Goal: Task Accomplishment & Management: Manage account settings

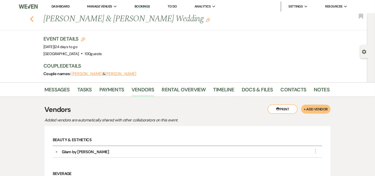
click at [32, 19] on icon "Previous" at bounding box center [32, 19] width 4 height 6
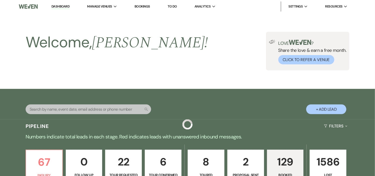
scroll to position [390, 0]
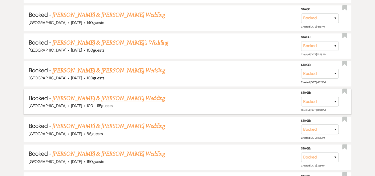
click at [116, 94] on link "[PERSON_NAME] & [PERSON_NAME] Wedding" at bounding box center [108, 98] width 112 height 9
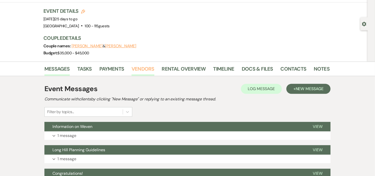
click at [143, 67] on link "Vendors" at bounding box center [142, 70] width 23 height 11
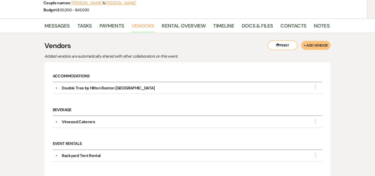
scroll to position [69, 0]
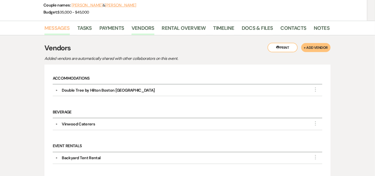
click at [59, 27] on link "Messages" at bounding box center [56, 29] width 25 height 11
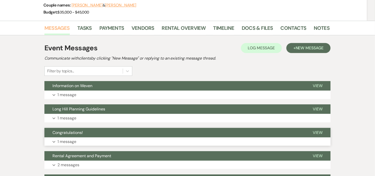
scroll to position [97, 0]
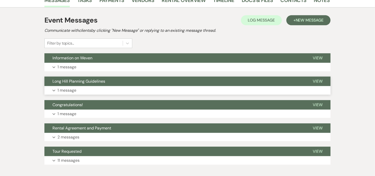
click at [148, 80] on button "Long Hill Planning Guidelines" at bounding box center [174, 82] width 260 height 10
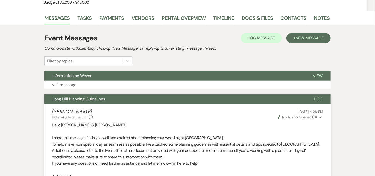
scroll to position [69, 0]
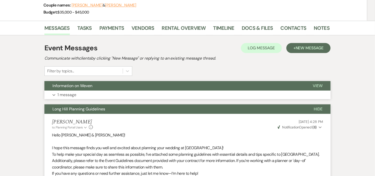
click at [170, 84] on button "Information on Weven" at bounding box center [174, 86] width 260 height 10
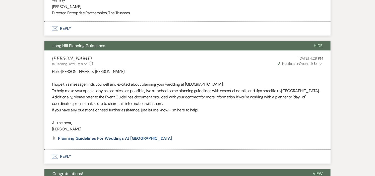
scroll to position [319, 0]
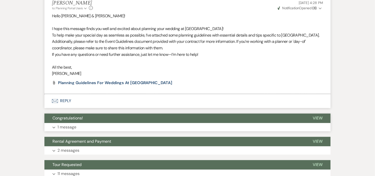
click at [185, 121] on button "Congratulations!" at bounding box center [174, 119] width 260 height 10
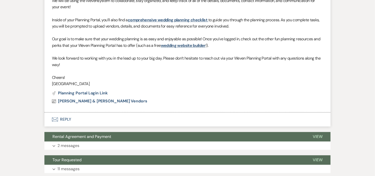
scroll to position [552, 0]
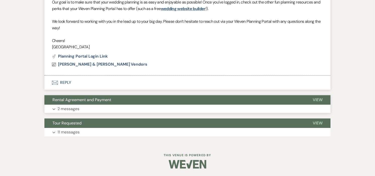
click at [128, 105] on button "Expand 2 messages" at bounding box center [187, 109] width 286 height 9
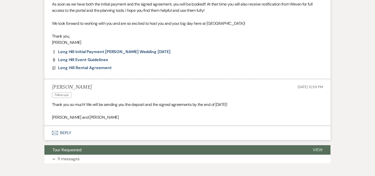
scroll to position [774, 0]
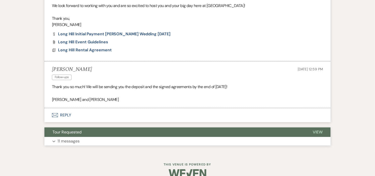
drag, startPoint x: 126, startPoint y: 139, endPoint x: 126, endPoint y: 136, distance: 2.5
click at [126, 137] on div "Tour Requested View Expand 11 messages" at bounding box center [187, 137] width 286 height 18
click at [126, 134] on button "Tour Requested" at bounding box center [174, 133] width 260 height 10
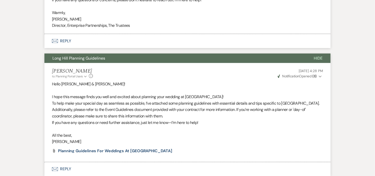
scroll to position [0, 0]
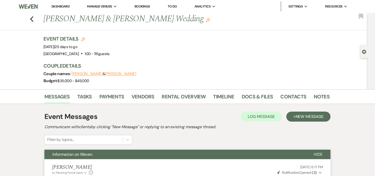
click at [56, 3] on li "Dashboard" at bounding box center [60, 7] width 23 height 10
click at [56, 6] on link "Dashboard" at bounding box center [60, 6] width 18 height 4
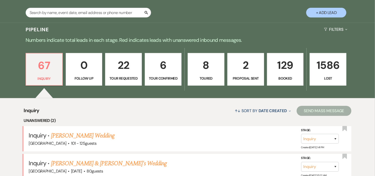
scroll to position [111, 0]
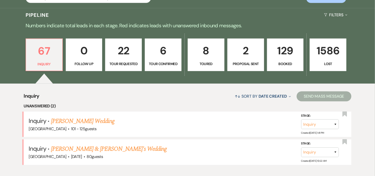
click at [211, 62] on p "Toured" at bounding box center [206, 64] width 30 height 6
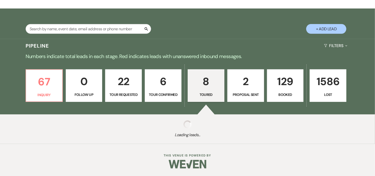
select select "5"
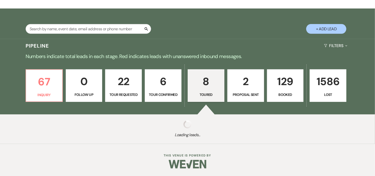
select select "5"
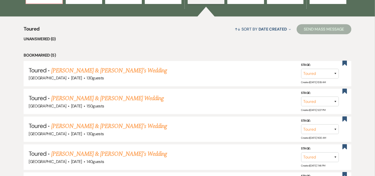
scroll to position [195, 0]
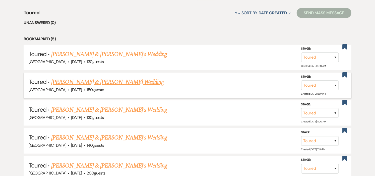
click at [120, 82] on link "[PERSON_NAME] & [PERSON_NAME] Wedding" at bounding box center [107, 82] width 112 height 9
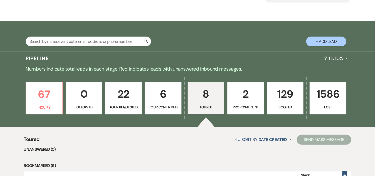
select select "5"
select select "1"
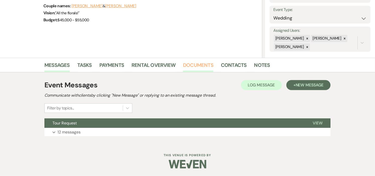
click at [192, 64] on link "Documents" at bounding box center [198, 66] width 30 height 11
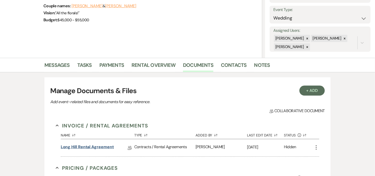
click at [109, 146] on link "Long Hill Rental Agreement" at bounding box center [87, 148] width 53 height 8
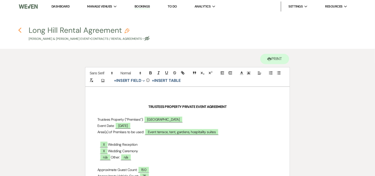
click at [19, 30] on use "button" at bounding box center [19, 31] width 3 height 6
select select "5"
select select "1"
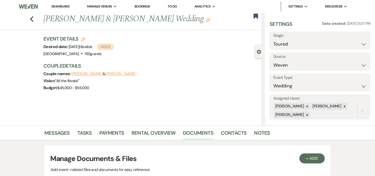
scroll to position [68, 0]
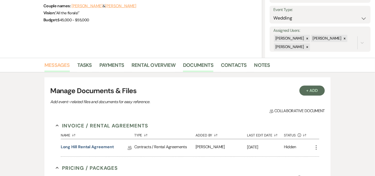
click at [61, 64] on link "Messages" at bounding box center [56, 66] width 25 height 11
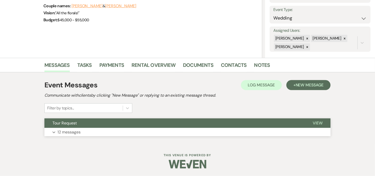
click at [125, 124] on button "Tour Request" at bounding box center [174, 124] width 260 height 10
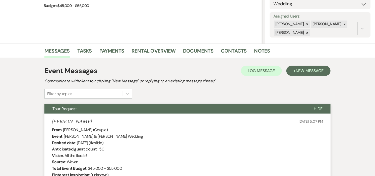
scroll to position [84, 0]
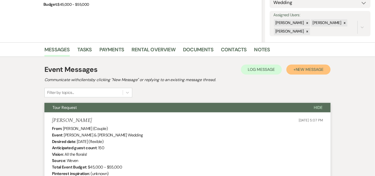
click at [307, 69] on span "New Message" at bounding box center [309, 69] width 28 height 5
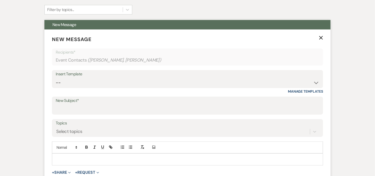
scroll to position [167, 0]
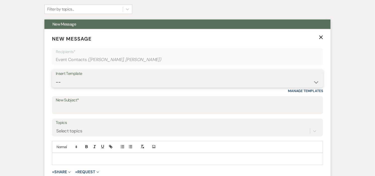
click at [315, 82] on select "-- Weven Planning Portal Introduction (Booked Events) Initial Inquiry Response …" at bounding box center [187, 82] width 263 height 10
select select "1317"
click at [56, 77] on select "-- Weven Planning Portal Introduction (Booked Events) Initial Inquiry Response …" at bounding box center [187, 82] width 263 height 10
type input "Rental Agreement and Payment"
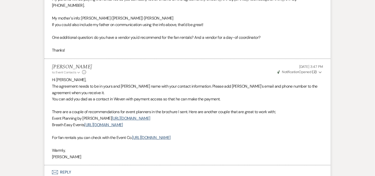
scroll to position [1610, 0]
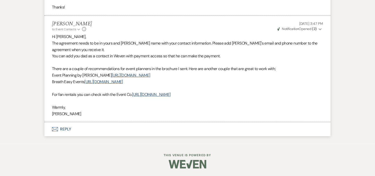
click at [319, 29] on use "button" at bounding box center [319, 29] width 3 height 2
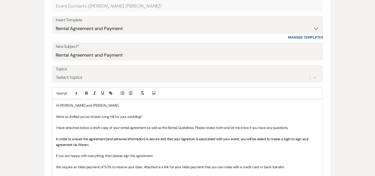
scroll to position [223, 0]
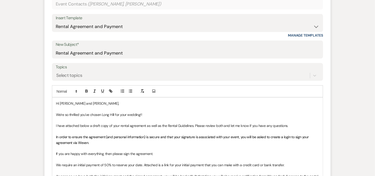
click at [86, 104] on p "Hi [PERSON_NAME] and [PERSON_NAME]," at bounding box center [187, 104] width 263 height 6
click at [90, 105] on p "Hi [PERSON_NAME] and [PERSON_NAME]," at bounding box center [187, 104] width 263 height 6
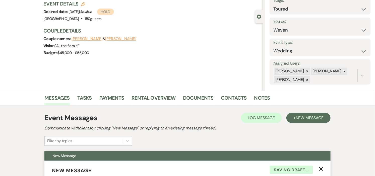
scroll to position [0, 0]
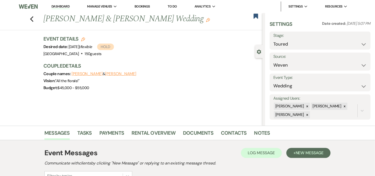
click at [115, 73] on button "[PERSON_NAME]" at bounding box center [120, 74] width 31 height 4
select select "1"
select select "text"
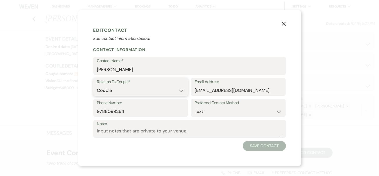
click at [179, 91] on select "Couple Planner Parent of Couple Family Member Friend Other" at bounding box center [140, 91] width 87 height 10
select select "3"
click at [97, 86] on select "Couple Planner Parent of Couple Family Member Friend Other" at bounding box center [140, 91] width 87 height 10
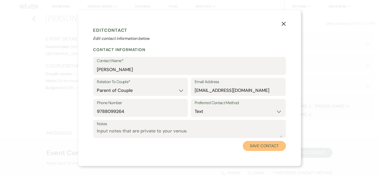
click at [262, 147] on button "Save Contact" at bounding box center [264, 146] width 43 height 10
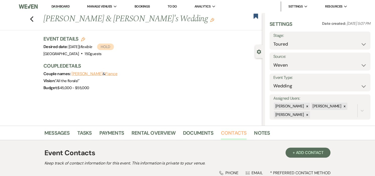
click at [230, 133] on link "Contacts" at bounding box center [234, 134] width 26 height 11
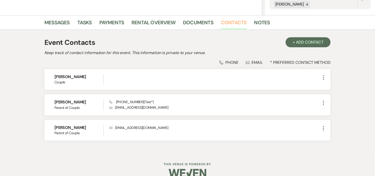
scroll to position [111, 0]
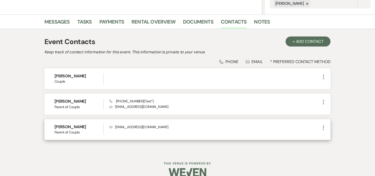
click at [322, 127] on icon "More" at bounding box center [323, 128] width 6 height 6
click at [327, 138] on use "button" at bounding box center [329, 138] width 4 height 4
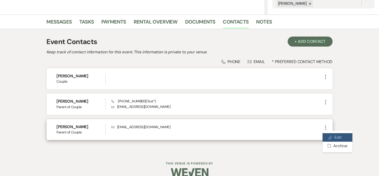
select select "3"
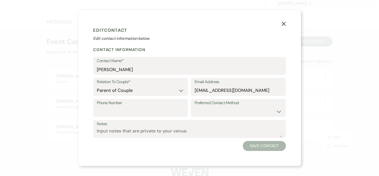
click at [282, 24] on icon "X" at bounding box center [283, 24] width 5 height 5
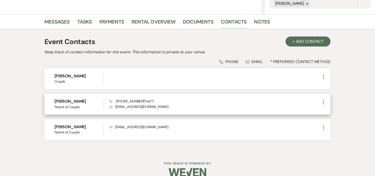
click at [323, 102] on use "button" at bounding box center [323, 102] width 1 height 5
click at [326, 112] on icon "Pencil" at bounding box center [328, 112] width 4 height 4
select select "3"
select select "text"
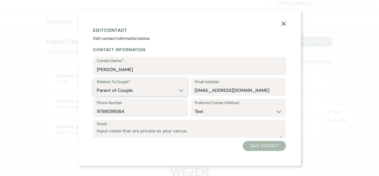
click at [181, 88] on select "Couple Planner Parent of Couple Family Member Friend Other" at bounding box center [140, 91] width 87 height 10
select select "1"
click at [97, 86] on select "Couple Planner Parent of Couple Family Member Friend Other" at bounding box center [140, 91] width 87 height 10
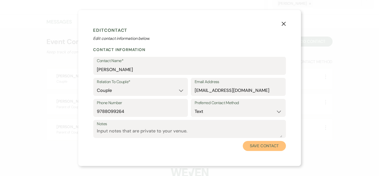
click at [255, 147] on button "Save Contact" at bounding box center [264, 146] width 43 height 10
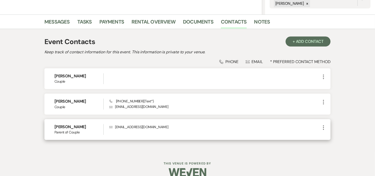
click at [323, 127] on icon "More" at bounding box center [323, 128] width 6 height 6
click at [328, 137] on use "button" at bounding box center [329, 138] width 4 height 4
select select "3"
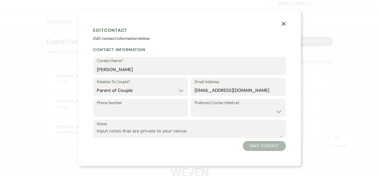
click at [283, 24] on icon "X" at bounding box center [283, 24] width 5 height 5
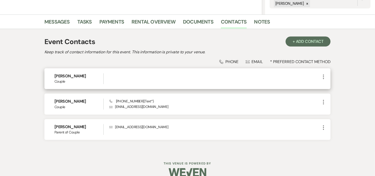
click at [324, 76] on icon "More" at bounding box center [323, 77] width 6 height 6
click at [325, 88] on button "Pencil Edit" at bounding box center [335, 87] width 30 height 9
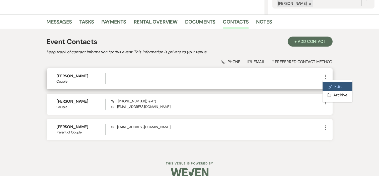
select select "1"
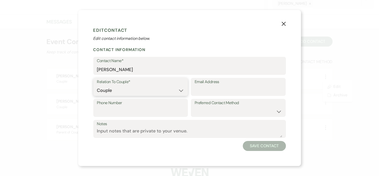
click at [156, 89] on select "Couple Planner Parent of Couple Family Member Friend Other" at bounding box center [140, 91] width 87 height 10
click at [97, 86] on select "Couple Planner Parent of Couple Family Member Friend Other" at bounding box center [140, 91] width 87 height 10
click at [259, 144] on button "Save Contact" at bounding box center [264, 146] width 43 height 10
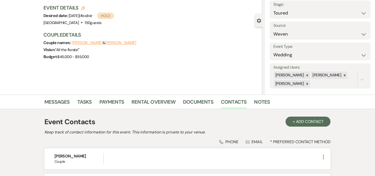
scroll to position [28, 0]
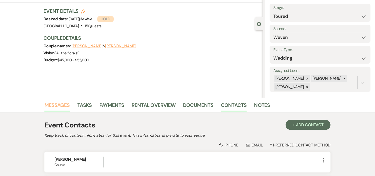
click at [56, 103] on link "Messages" at bounding box center [56, 106] width 25 height 11
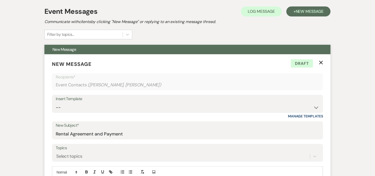
scroll to position [223, 0]
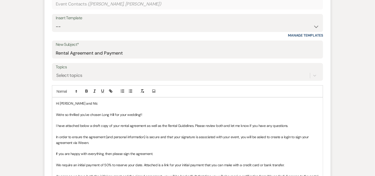
click at [94, 102] on p "Hi [PERSON_NAME] and NIc" at bounding box center [187, 104] width 263 height 6
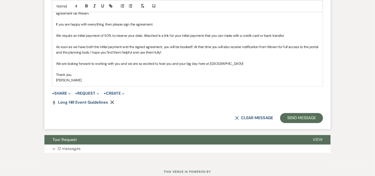
scroll to position [362, 0]
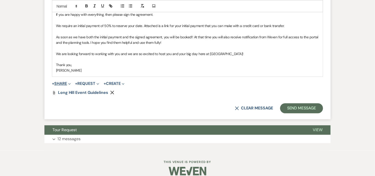
click at [64, 82] on button "+ Share Expand" at bounding box center [61, 84] width 19 height 4
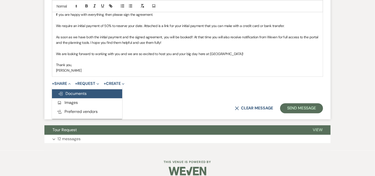
click at [70, 94] on span "Doc Upload Documents" at bounding box center [72, 93] width 29 height 5
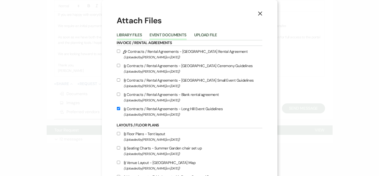
click at [174, 36] on button "Event Documents" at bounding box center [167, 36] width 37 height 7
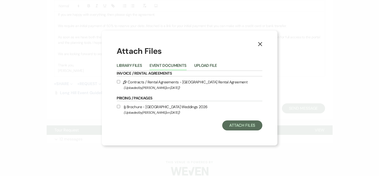
click at [149, 82] on label "Pencil Contracts / Rental Agreements - Long Hill Rental Agreement (Uploaded by …" at bounding box center [189, 85] width 145 height 12
click at [120, 82] on input "Pencil Contracts / Rental Agreements - Long Hill Rental Agreement (Uploaded by …" at bounding box center [118, 81] width 3 height 3
checkbox input "true"
click at [234, 126] on button "Attach Files" at bounding box center [242, 126] width 40 height 10
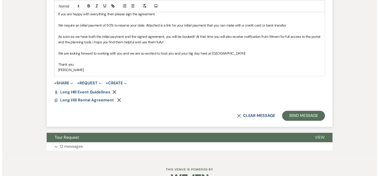
scroll to position [377, 0]
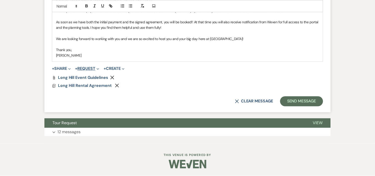
click at [92, 67] on button "+ Request Expand" at bounding box center [87, 69] width 24 height 4
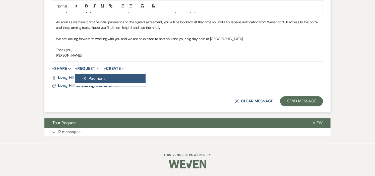
click at [94, 78] on button "Generate Payment Payment" at bounding box center [110, 78] width 70 height 9
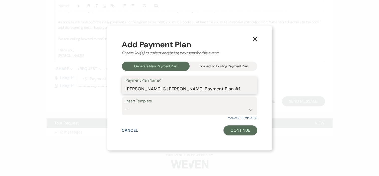
click at [243, 88] on input "[PERSON_NAME] & [PERSON_NAME] Payment Plan #1" at bounding box center [190, 89] width 128 height 10
type input "[PERSON_NAME] & [PERSON_NAME] Wedding"
click at [244, 109] on select "-- Wedding Security Deposit" at bounding box center [190, 110] width 128 height 10
select select "303"
click at [126, 105] on select "-- Wedding Security Deposit" at bounding box center [190, 110] width 128 height 10
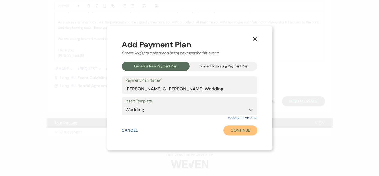
click at [232, 131] on button "Continue" at bounding box center [240, 131] width 34 height 10
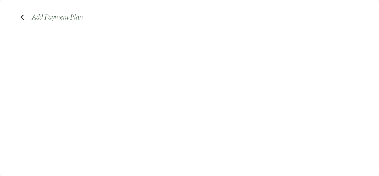
select select "2"
select select "percentage"
select select "true"
select select "2"
select select "percentage"
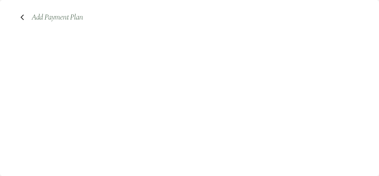
select select "true"
select select "both"
select select "daily"
select select "days"
select select "afterDueDate"
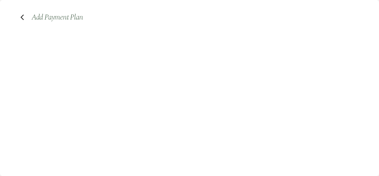
select select "complete"
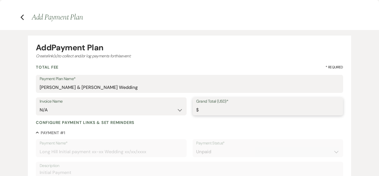
click at [246, 105] on input "Grand Total (USD)*" at bounding box center [267, 110] width 143 height 10
type input "7"
type input "3.50"
type input "8"
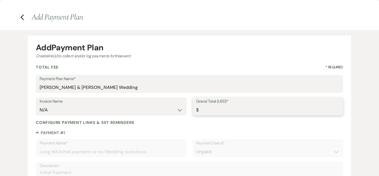
type input "4.00"
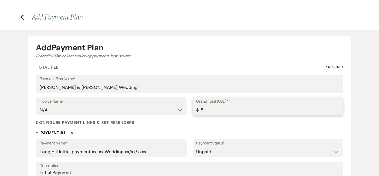
type input "85"
type input "42.50"
type input "850"
type input "425.00"
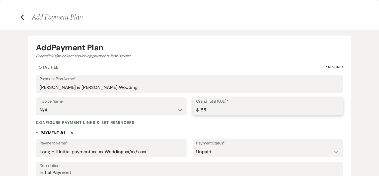
type input "425.00"
type input "8500"
type input "4250.00"
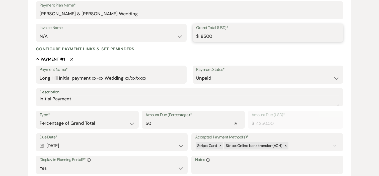
scroll to position [84, 0]
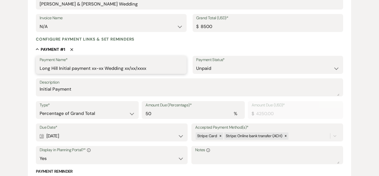
type input "8500.00"
click at [104, 68] on input "Long Hill Initial payment xx-xx Wedding xx/xx/xxxx" at bounding box center [111, 69] width 143 height 10
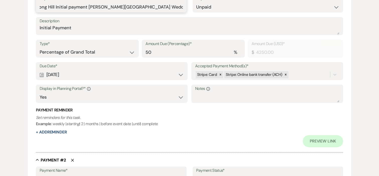
scroll to position [167, 0]
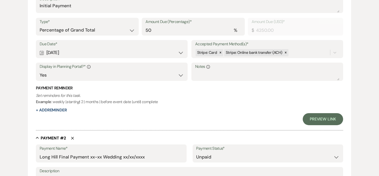
type input "Long Hill Initial payment [PERSON_NAME][GEOGRAPHIC_DATA] Wedding [DATE]"
click at [319, 120] on link "Preview Link" at bounding box center [323, 119] width 40 height 12
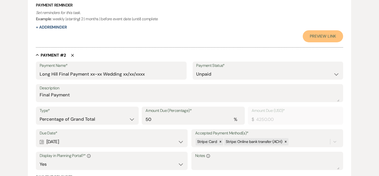
scroll to position [251, 0]
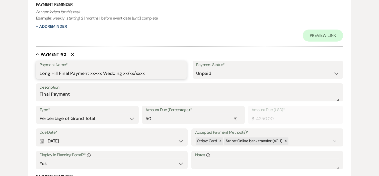
click at [101, 72] on input "Long Hill Final Payment xx-xx Wedding xx/xx/xxxx" at bounding box center [111, 74] width 143 height 10
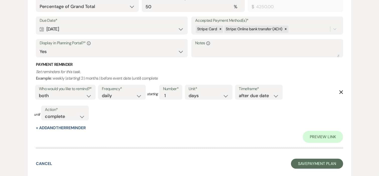
scroll to position [363, 0]
type input "Long Hill Final Payment [PERSON_NAME][GEOGRAPHIC_DATA] Wedding [DATE]"
click at [328, 133] on link "Preview Link" at bounding box center [323, 137] width 40 height 12
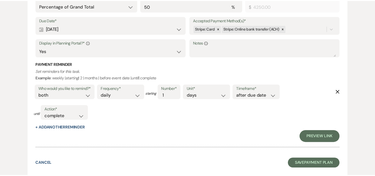
scroll to position [0, 0]
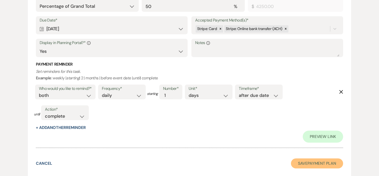
click at [316, 164] on button "Save Payment Plan" at bounding box center [317, 164] width 52 height 10
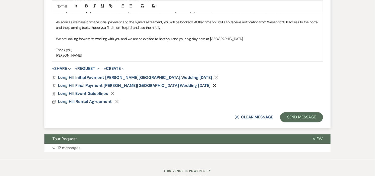
click at [212, 85] on icon "Remove" at bounding box center [214, 86] width 4 height 4
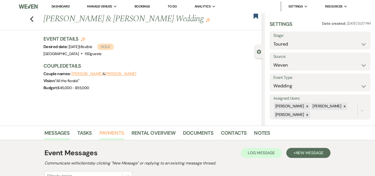
click at [113, 132] on link "Payments" at bounding box center [111, 134] width 25 height 11
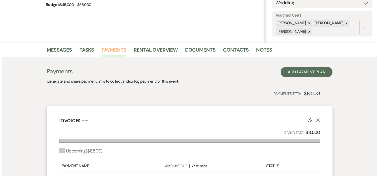
scroll to position [84, 0]
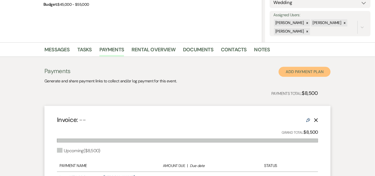
click at [304, 73] on button "Add Payment Plan" at bounding box center [304, 72] width 52 height 10
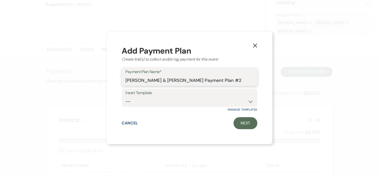
click at [244, 79] on input "[PERSON_NAME] & [PERSON_NAME] Payment Plan #2" at bounding box center [190, 81] width 128 height 10
type input "[PERSON_NAME] & [PERSON_NAME] Security Deposit"
click at [246, 101] on select "-- Wedding Security Deposit" at bounding box center [190, 102] width 128 height 10
select select "304"
click at [126, 97] on select "-- Wedding Security Deposit" at bounding box center [190, 102] width 128 height 10
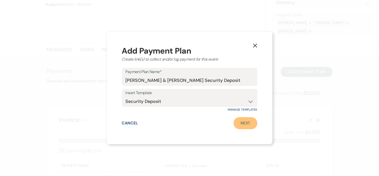
click at [242, 121] on link "Next" at bounding box center [245, 123] width 24 height 12
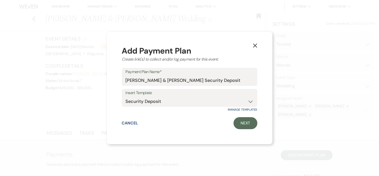
select select "2"
select select "flat"
select select "true"
select select "both"
select select "daily"
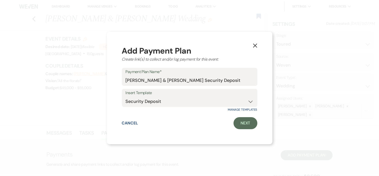
select select "days"
select select "afterDueDate"
select select "complete"
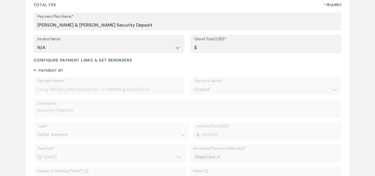
scroll to position [84, 0]
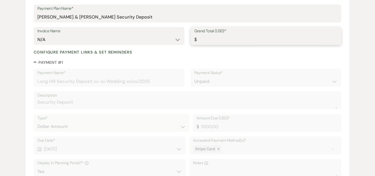
click at [223, 36] on input "Grand Total (USD)*" at bounding box center [265, 40] width 143 height 10
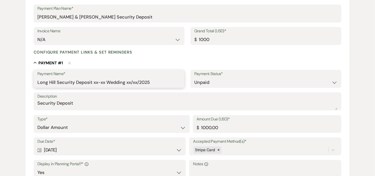
type input "1000.00"
click at [105, 81] on input "Long Hill Security Deposit xx-xx Wedding xx/xx/2025" at bounding box center [108, 83] width 143 height 10
click at [166, 81] on input "Long Hill Security Deposit [PERSON_NAME][GEOGRAPHIC_DATA] Wedding xx/xx/2025" at bounding box center [108, 83] width 143 height 10
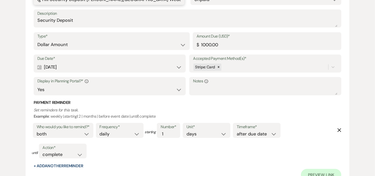
scroll to position [223, 0]
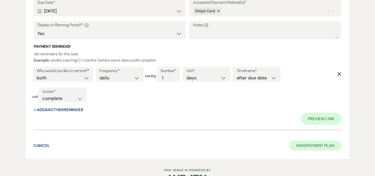
type input "Long Hill Security Deposit [PERSON_NAME][GEOGRAPHIC_DATA] Wedding [DATE]"
click at [311, 144] on button "Save Payment Plan" at bounding box center [315, 146] width 52 height 10
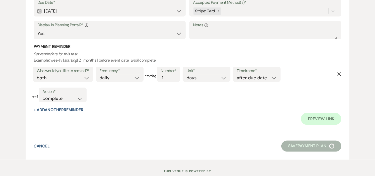
select select "5"
select select "1"
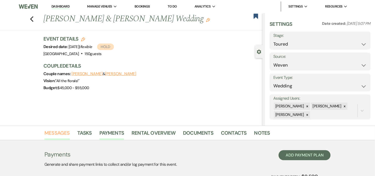
click at [64, 132] on link "Messages" at bounding box center [56, 134] width 25 height 11
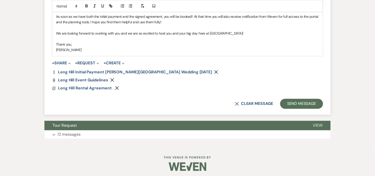
scroll to position [385, 0]
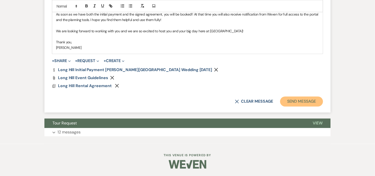
click at [299, 101] on button "Send Message" at bounding box center [301, 102] width 43 height 10
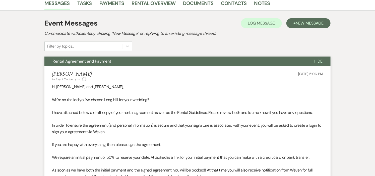
scroll to position [0, 0]
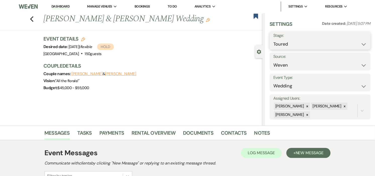
click at [360, 45] on select "Inquiry Follow Up Tour Requested Tour Confirmed Toured Proposal Sent Booked Lost" at bounding box center [319, 44] width 93 height 10
select select "6"
click at [273, 39] on select "Inquiry Follow Up Tour Requested Tour Confirmed Toured Proposal Sent Booked Lost" at bounding box center [319, 44] width 93 height 10
click at [354, 40] on button "Save" at bounding box center [359, 41] width 21 height 10
click at [189, 134] on link "Documents" at bounding box center [198, 134] width 30 height 11
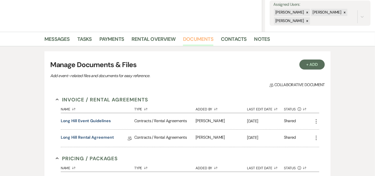
scroll to position [111, 0]
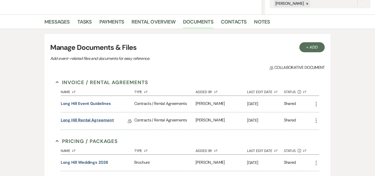
click at [102, 120] on link "Long Hill Rental Agreement" at bounding box center [87, 121] width 53 height 8
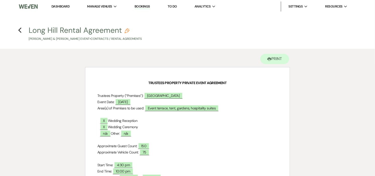
click at [66, 5] on link "Dashboard" at bounding box center [60, 6] width 18 height 4
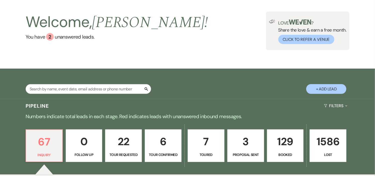
scroll to position [56, 0]
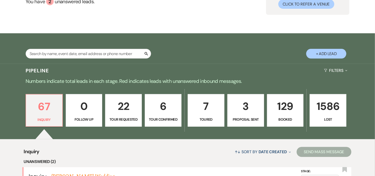
click at [249, 116] on link "3 Proposal Sent" at bounding box center [245, 110] width 37 height 33
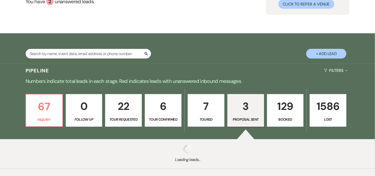
select select "6"
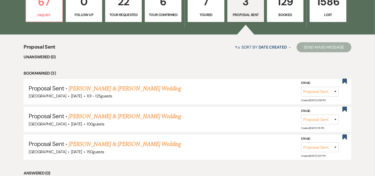
scroll to position [195, 0]
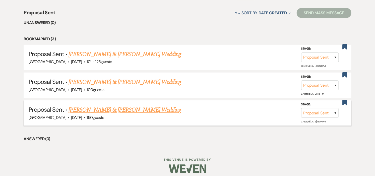
click at [156, 110] on link "[PERSON_NAME] & [PERSON_NAME] Wedding" at bounding box center [124, 110] width 112 height 9
select select "6"
select select "1"
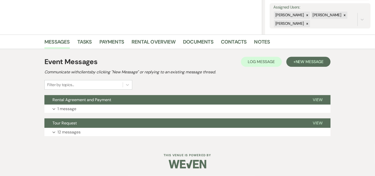
scroll to position [91, 0]
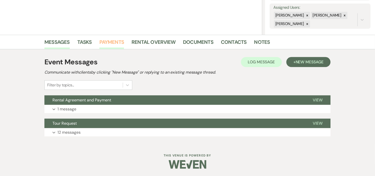
click at [116, 41] on link "Payments" at bounding box center [111, 43] width 25 height 11
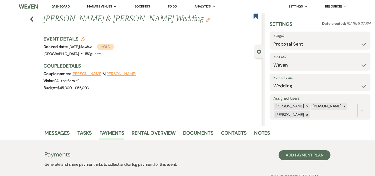
click at [65, 7] on link "Dashboard" at bounding box center [60, 6] width 18 height 5
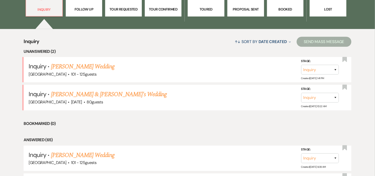
scroll to position [167, 0]
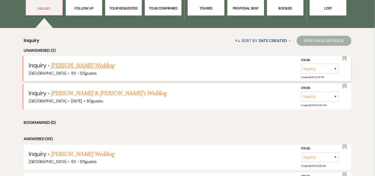
click at [99, 65] on link "[PERSON_NAME] Wedding" at bounding box center [82, 65] width 63 height 9
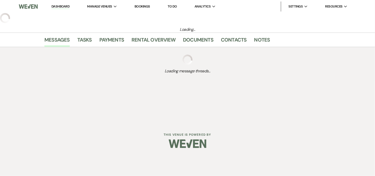
select select "4"
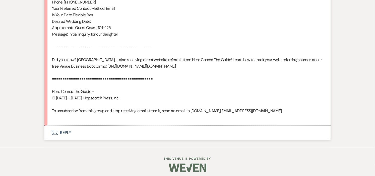
scroll to position [355, 0]
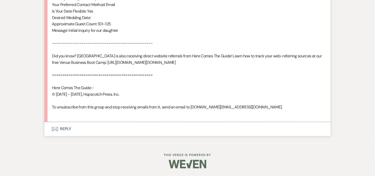
click at [69, 129] on button "Envelope Reply" at bounding box center [187, 129] width 286 height 14
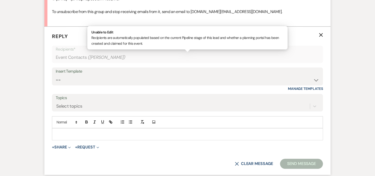
scroll to position [464, 0]
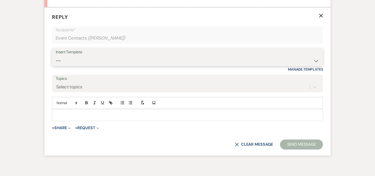
click at [311, 66] on select "-- Weven Planning Portal Introduction (Booked Events) Initial Inquiry Response …" at bounding box center [187, 61] width 263 height 10
select select "600"
click at [56, 62] on select "-- Weven Planning Portal Introduction (Booked Events) Initial Inquiry Response …" at bounding box center [187, 61] width 263 height 10
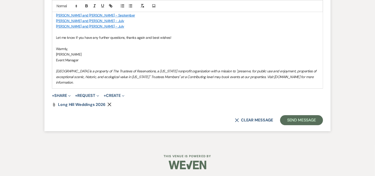
scroll to position [695, 0]
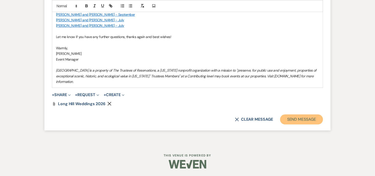
click at [290, 118] on button "Send Message" at bounding box center [301, 120] width 43 height 10
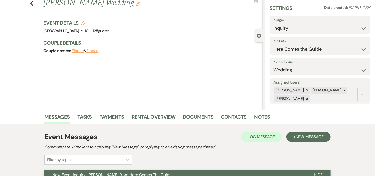
scroll to position [0, 0]
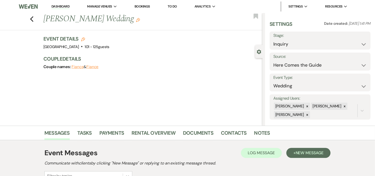
click at [36, 20] on div "Previous [PERSON_NAME] Wedding Edit Bookmark" at bounding box center [129, 21] width 265 height 17
click at [34, 19] on icon "Previous" at bounding box center [32, 19] width 4 height 6
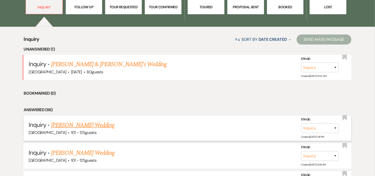
scroll to position [167, 0]
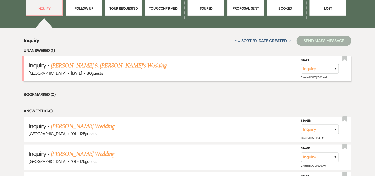
click at [111, 62] on link "[PERSON_NAME] & [PERSON_NAME]'s Wedding" at bounding box center [109, 65] width 116 height 9
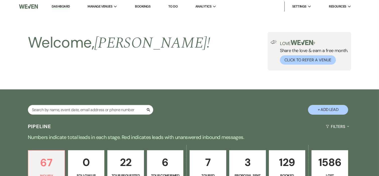
select select "5"
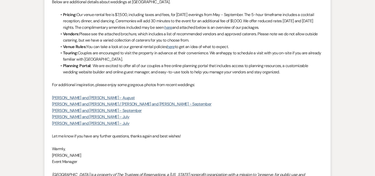
scroll to position [473, 0]
